Goal: Task Accomplishment & Management: Use online tool/utility

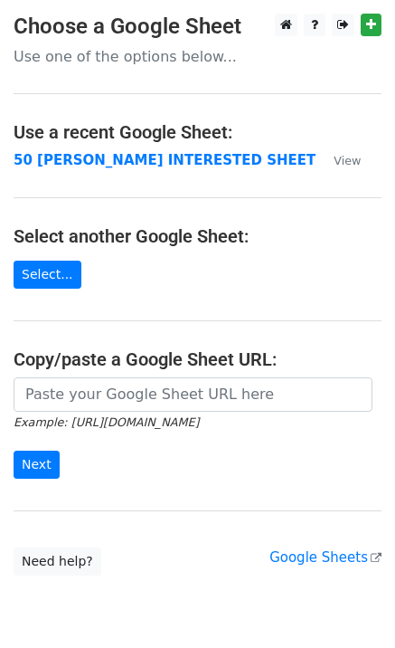
click at [152, 163] on strong "50 KEVIN INTERESTED SHEET" at bounding box center [165, 160] width 302 height 16
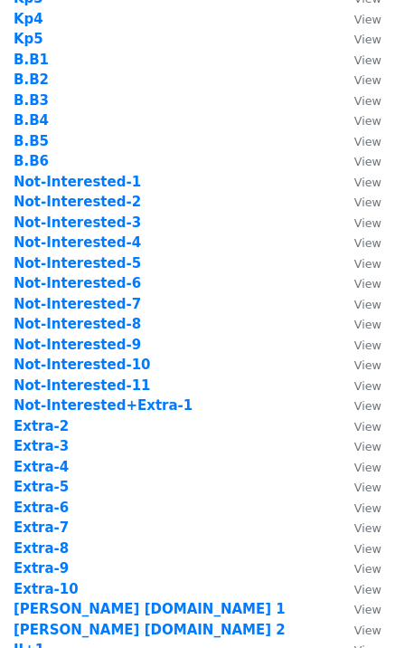
scroll to position [242, 0]
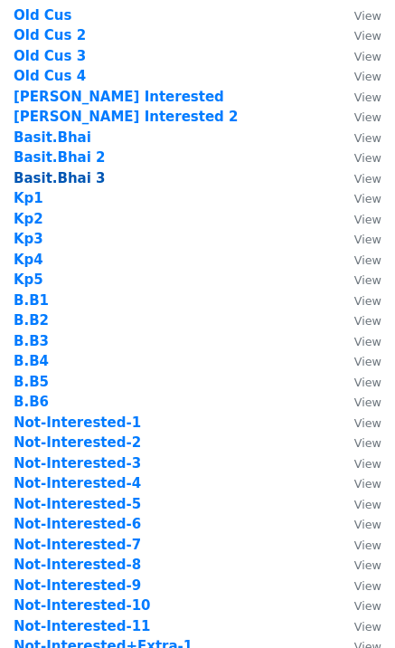
click at [80, 176] on strong "Basit.Bhai 3" at bounding box center [60, 178] width 92 height 16
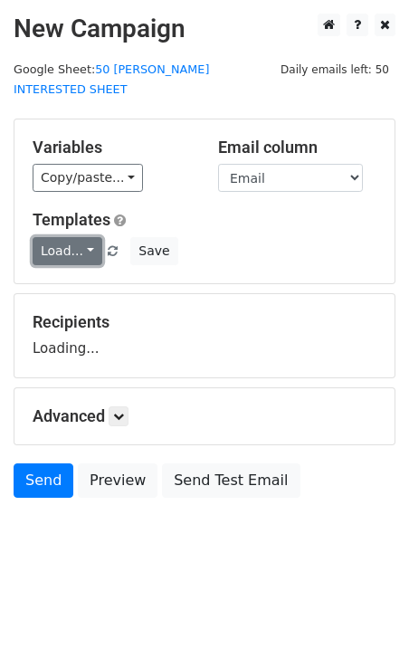
click at [79, 237] on link "Load..." at bounding box center [68, 251] width 70 height 28
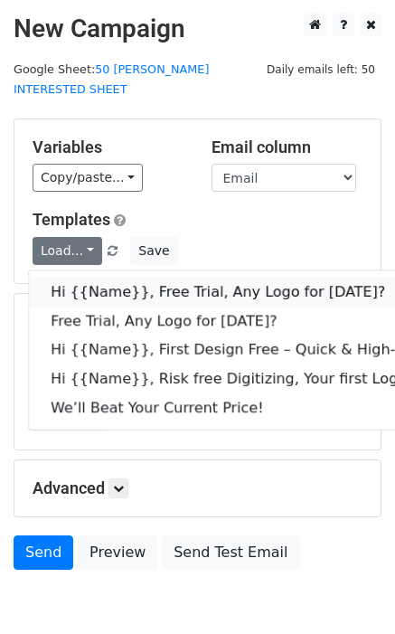
click at [308, 278] on link "Hi {{Name}}, Free Trial, Any Logo for today?" at bounding box center [288, 292] width 519 height 29
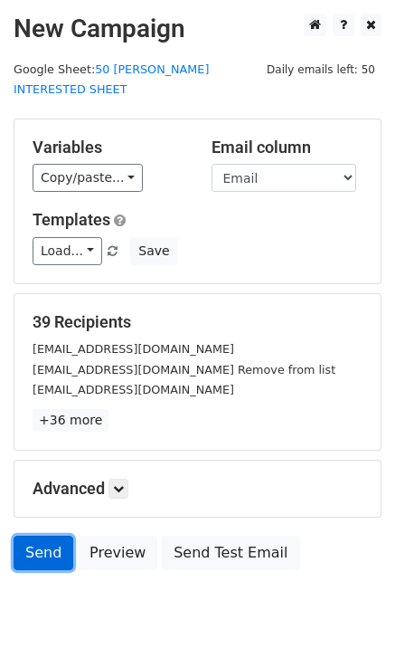
click at [33, 536] on link "Send" at bounding box center [44, 553] width 60 height 34
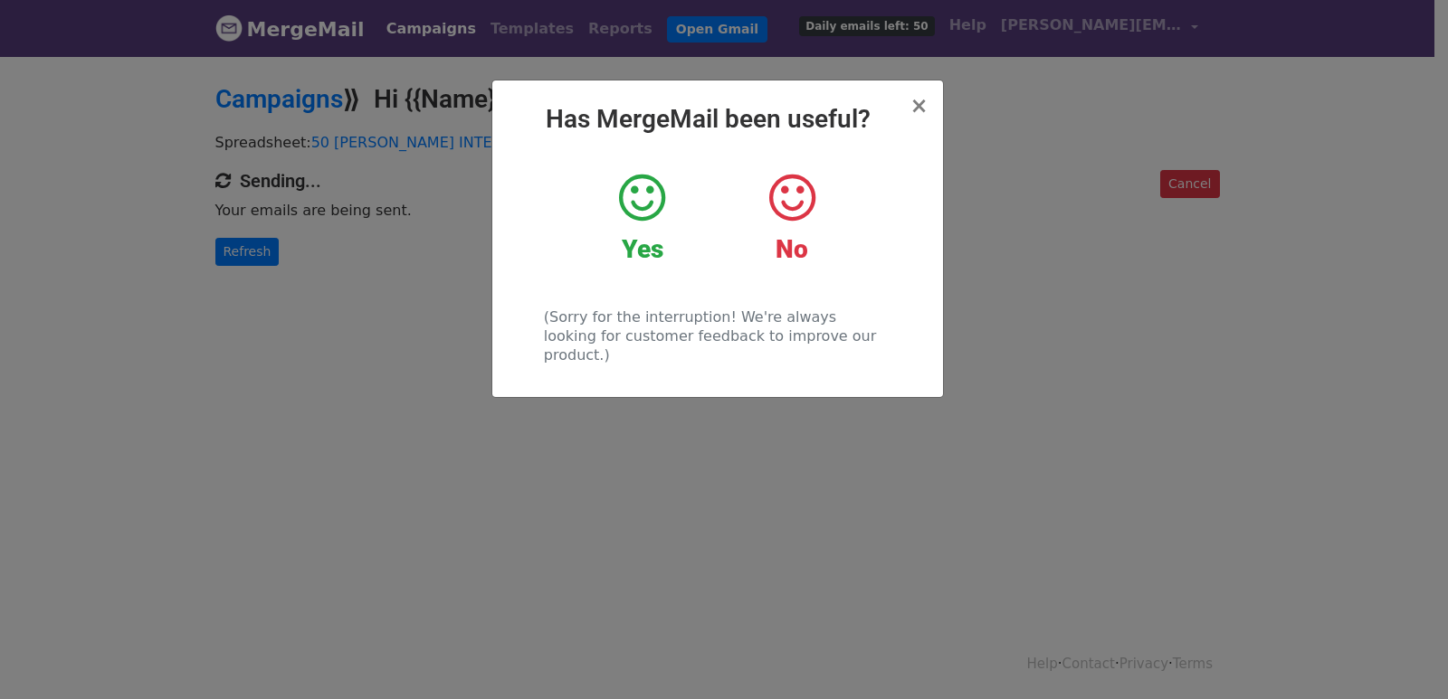
click at [232, 266] on div "× Has MergeMail been useful? Yes No (Sorry for the interruption! We're always l…" at bounding box center [724, 376] width 1448 height 645
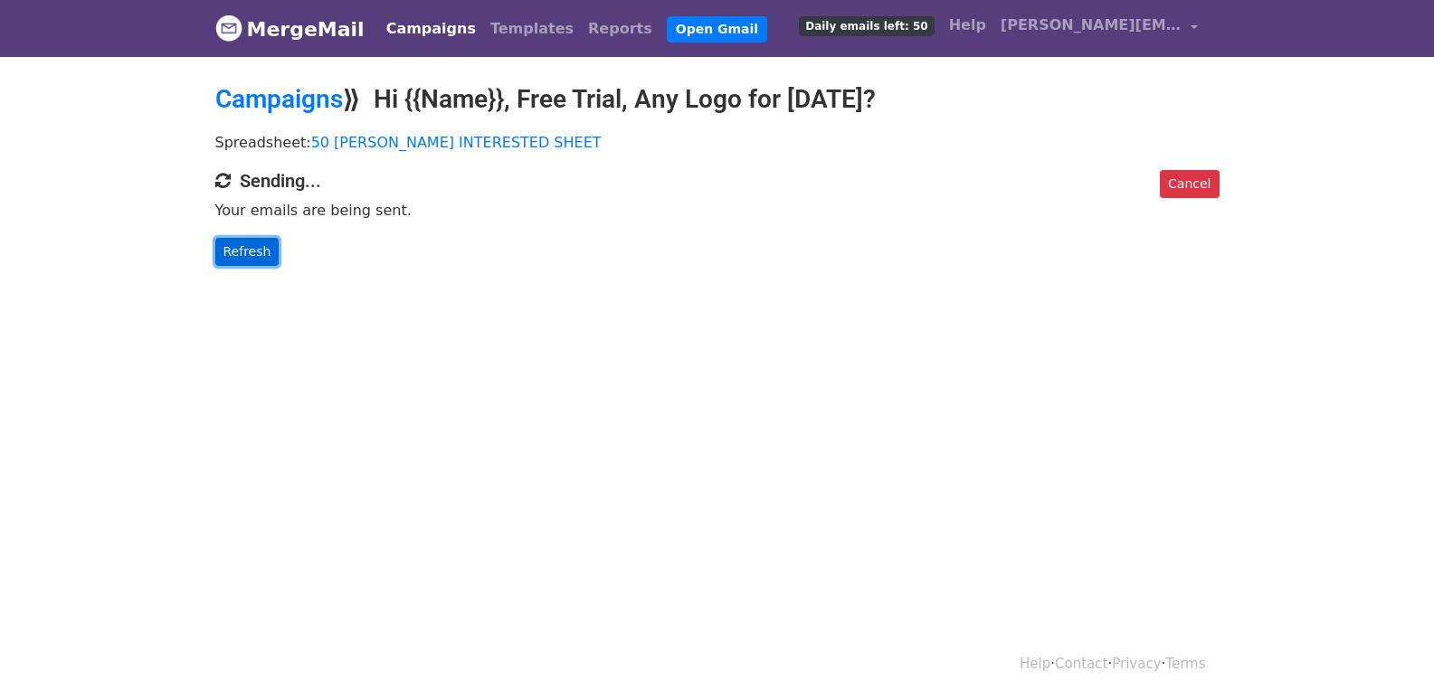
click at [256, 252] on link "Refresh" at bounding box center [247, 252] width 64 height 28
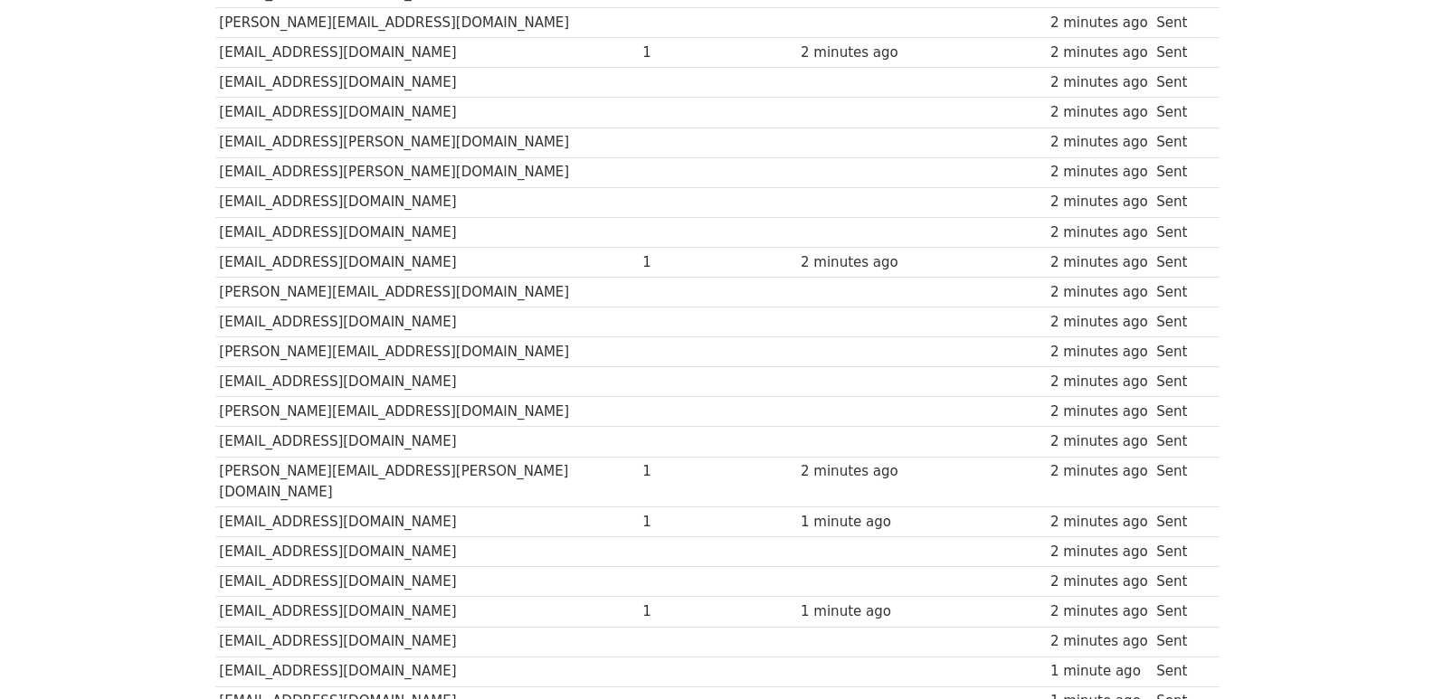
scroll to position [930, 0]
